Goal: Use online tool/utility: Utilize a website feature to perform a specific function

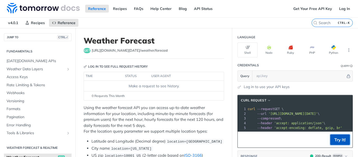
click at [339, 143] on button "Try It!" at bounding box center [340, 140] width 20 height 10
click at [338, 8] on link "Log In" at bounding box center [344, 9] width 17 height 8
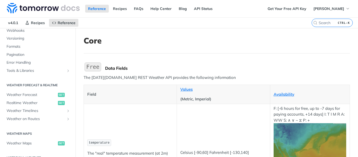
scroll to position [199, 0]
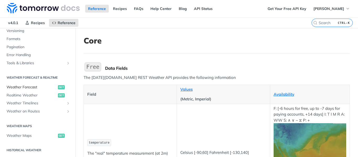
click at [33, 86] on span "Weather Forecast" at bounding box center [32, 87] width 50 height 5
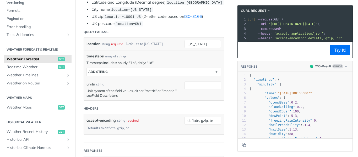
scroll to position [171, 0]
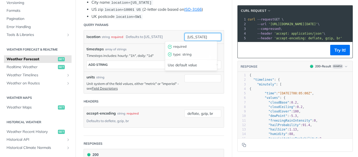
drag, startPoint x: 205, startPoint y: 34, endPoint x: 158, endPoint y: 34, distance: 47.5
click at [158, 34] on div "location string required Defaults to [US_STATE] [US_STATE] required type : stri…" at bounding box center [154, 36] width 140 height 13
paste input "14°10'12.0 N 121°15'25.2 E"
type input "14°10'12.0 N 121°15'25.2 E"
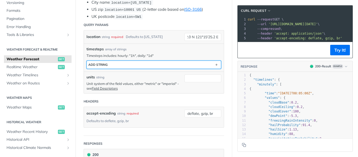
click at [141, 66] on button "ADD string" at bounding box center [154, 65] width 134 height 8
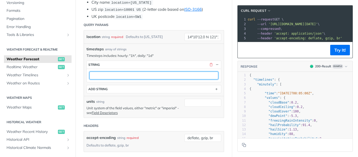
click at [122, 76] on input "text" at bounding box center [153, 76] width 129 height 8
type input "1d"
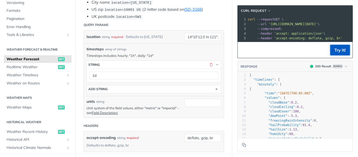
click at [338, 55] on button "Try It!" at bounding box center [340, 50] width 20 height 10
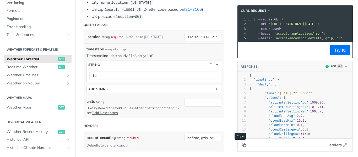
click at [242, 146] on icon "Copy to clipboard" at bounding box center [244, 145] width 4 height 4
